Goal: Consume media (video, audio): Consume media (video, audio)

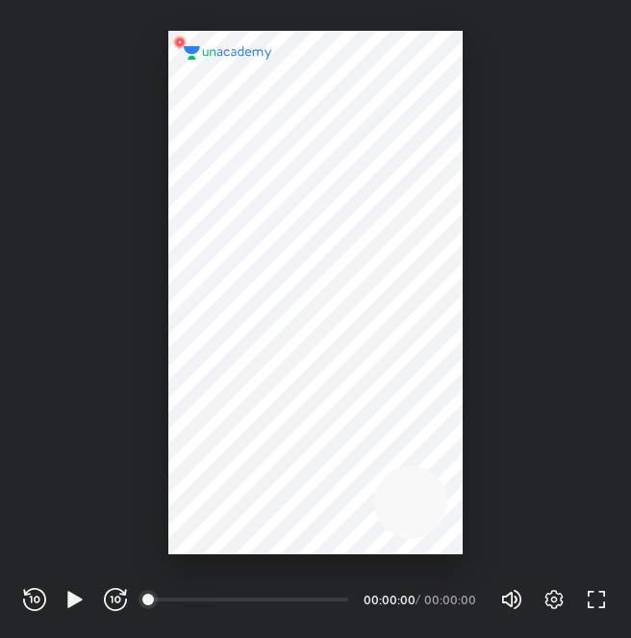
scroll to position [638, 631]
click at [81, 598] on icon "button" at bounding box center [75, 599] width 23 height 23
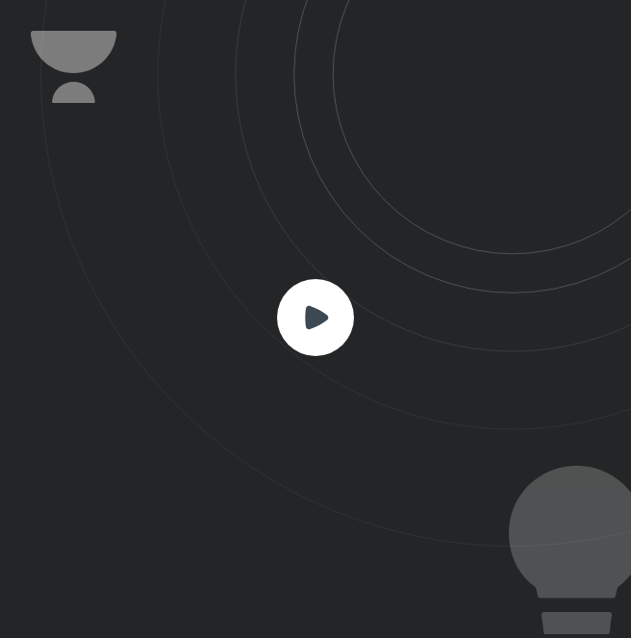
click at [305, 327] on rect at bounding box center [315, 317] width 77 height 77
click at [306, 326] on rect at bounding box center [315, 317] width 77 height 77
click at [308, 333] on rect at bounding box center [315, 317] width 77 height 77
click at [310, 335] on rect at bounding box center [315, 317] width 77 height 77
click at [310, 337] on rect at bounding box center [315, 317] width 77 height 77
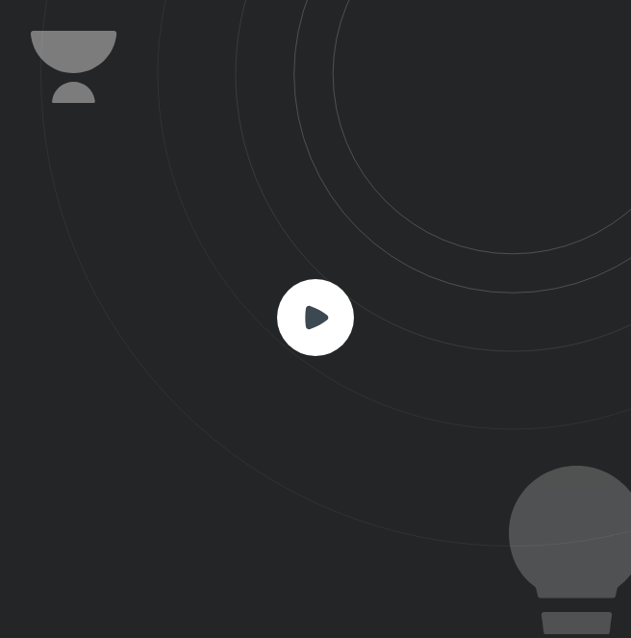
click at [310, 337] on rect at bounding box center [315, 317] width 77 height 77
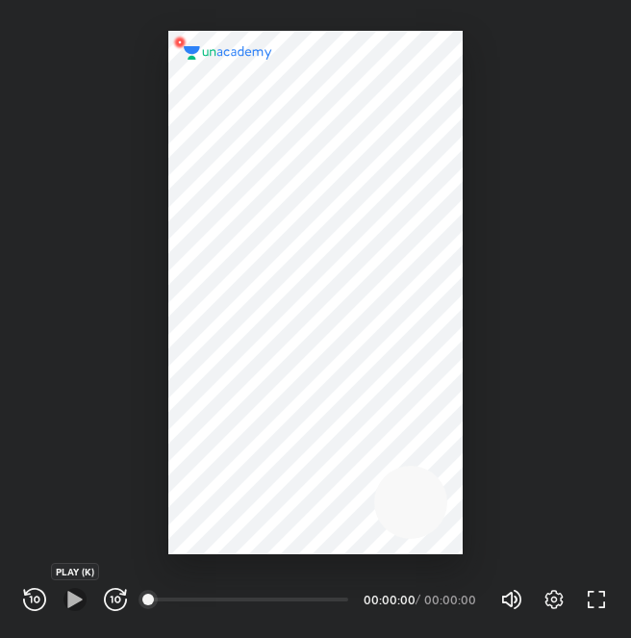
click at [86, 602] on icon "button" at bounding box center [75, 599] width 23 height 23
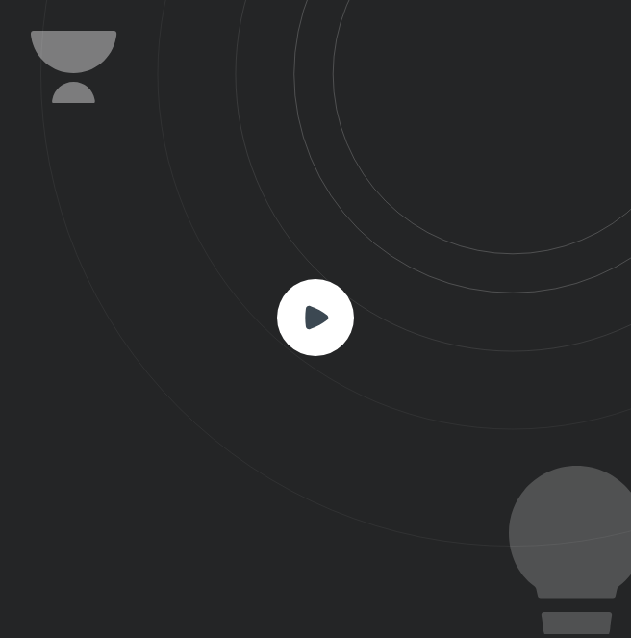
click at [316, 289] on rect at bounding box center [315, 317] width 77 height 77
click at [313, 302] on rect at bounding box center [315, 317] width 77 height 77
